Goal: Task Accomplishment & Management: Manage account settings

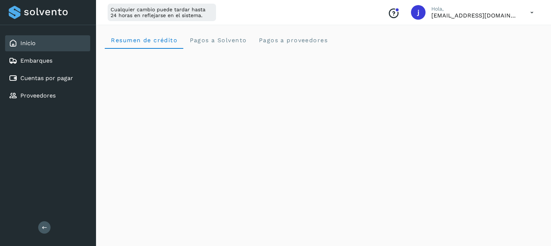
scroll to position [183, 0]
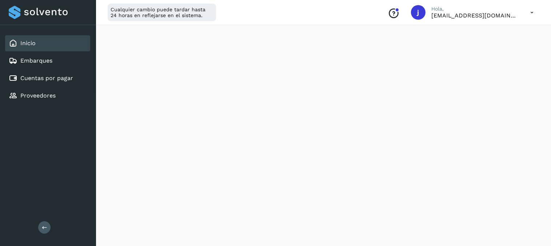
click at [39, 44] on div "Inicio" at bounding box center [47, 43] width 85 height 16
click at [55, 39] on div "Inicio" at bounding box center [47, 43] width 85 height 16
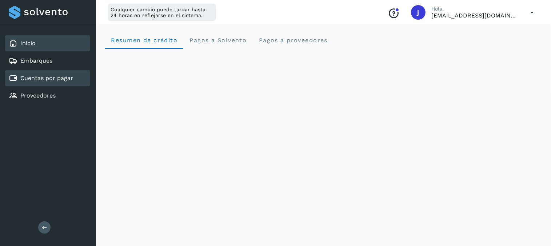
click at [44, 77] on link "Cuentas por pagar" at bounding box center [46, 78] width 53 height 7
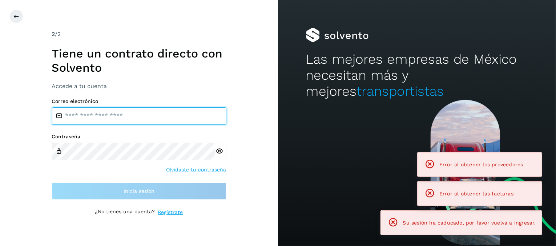
type input "**********"
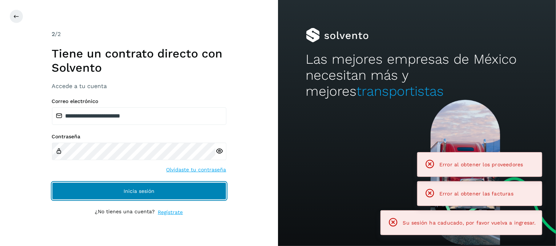
click at [156, 187] on button "Inicia sesión" at bounding box center [139, 190] width 175 height 17
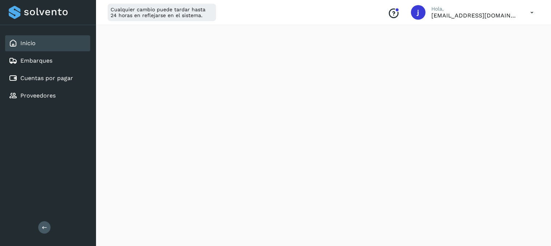
scroll to position [212, 0]
